Goal: Use online tool/utility: Utilize a website feature to perform a specific function

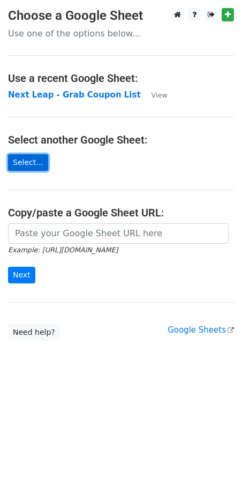
click at [40, 159] on link "Select..." at bounding box center [28, 162] width 40 height 17
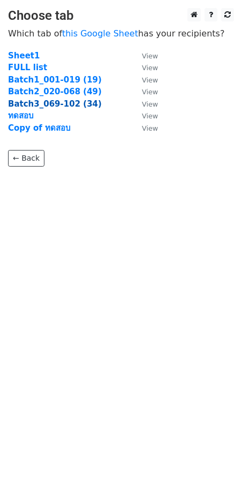
click at [46, 108] on strong "Batch3_069-102 (34)" at bounding box center [55, 104] width 94 height 10
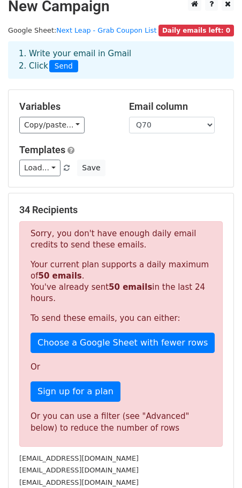
scroll to position [22, 0]
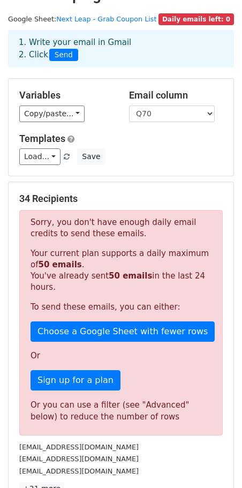
click at [204, 15] on span "Daily emails left: 0" at bounding box center [197, 19] width 76 height 12
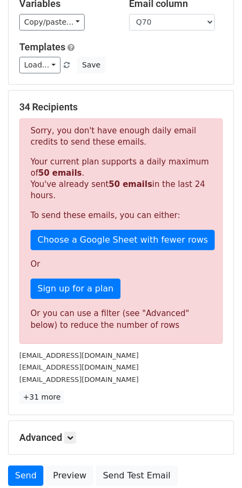
scroll to position [0, 0]
